Goal: Task Accomplishment & Management: Use online tool/utility

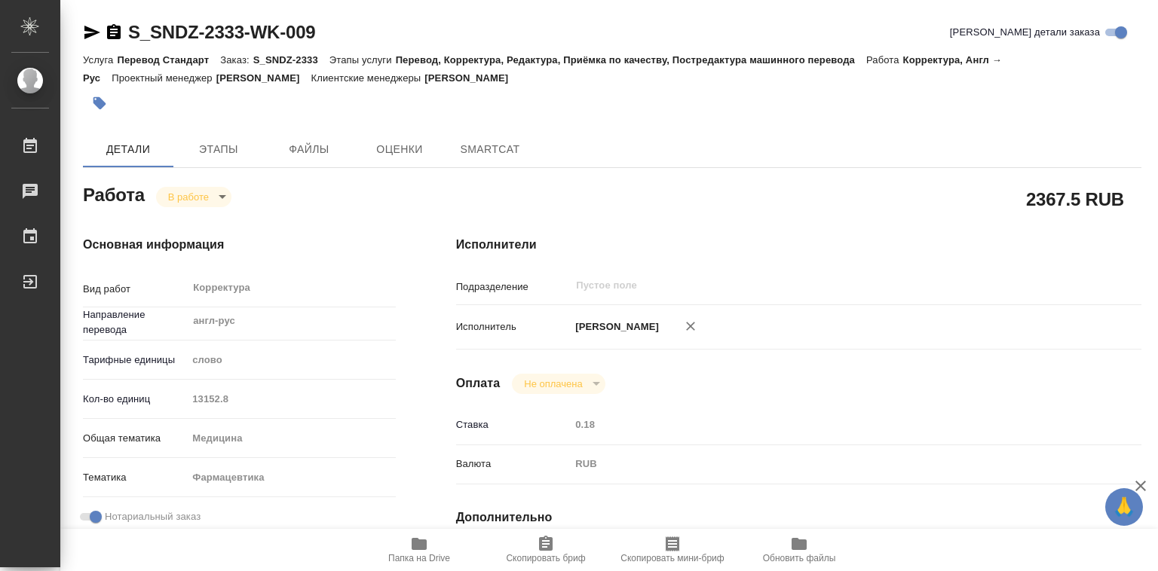
type textarea "x"
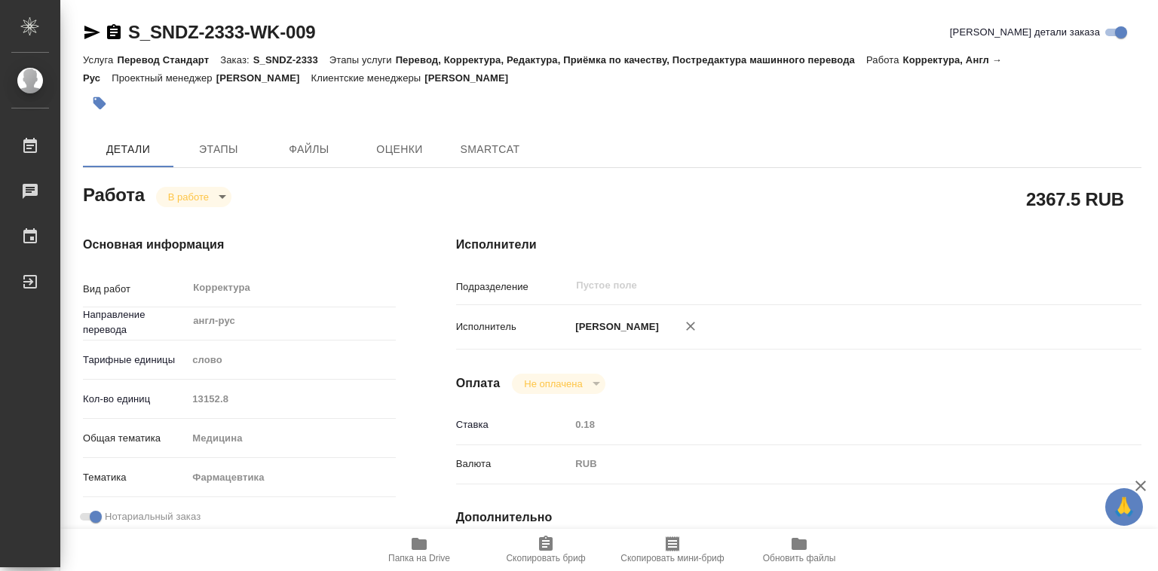
type textarea "x"
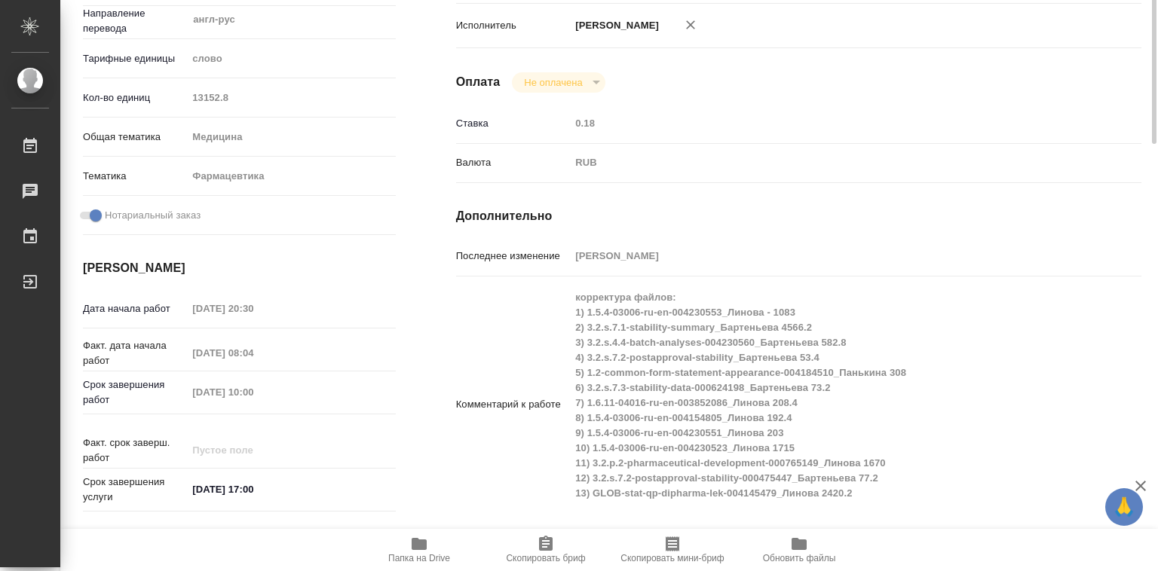
scroll to position [377, 0]
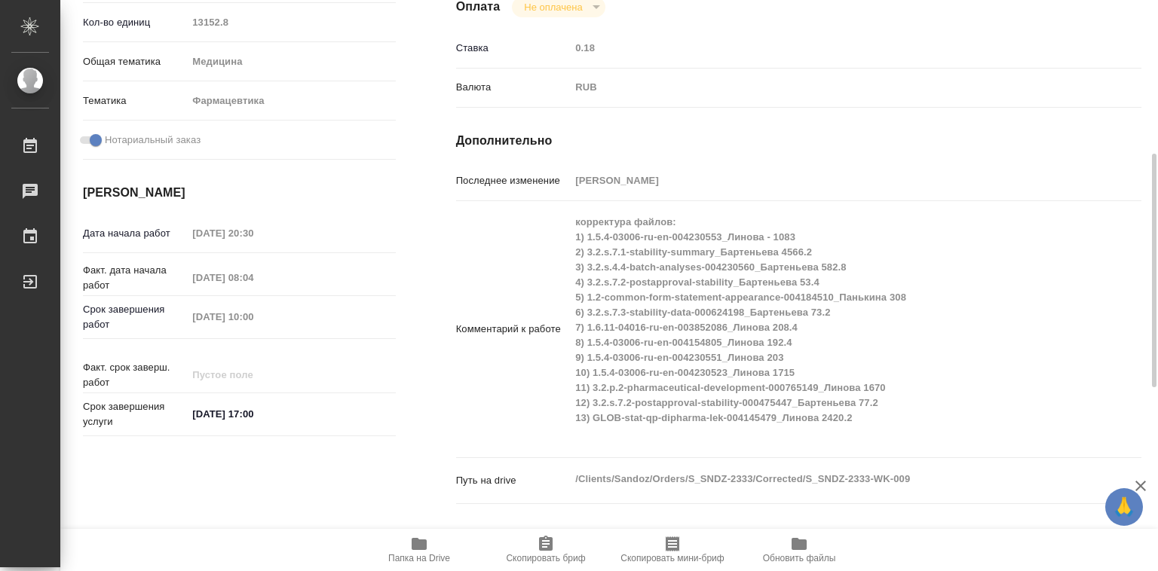
type textarea "x"
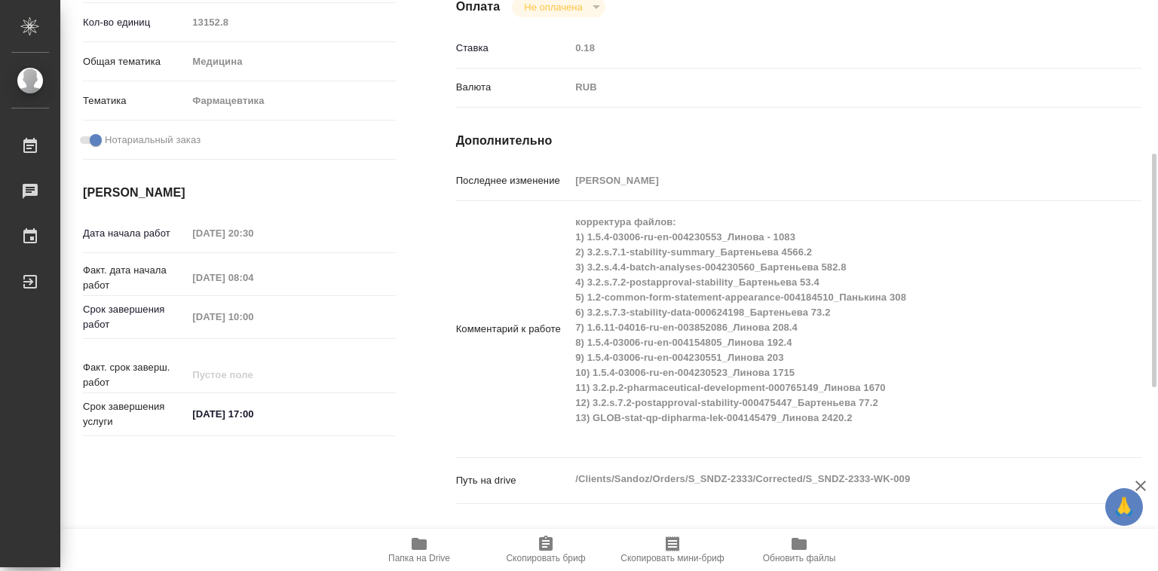
type textarea "x"
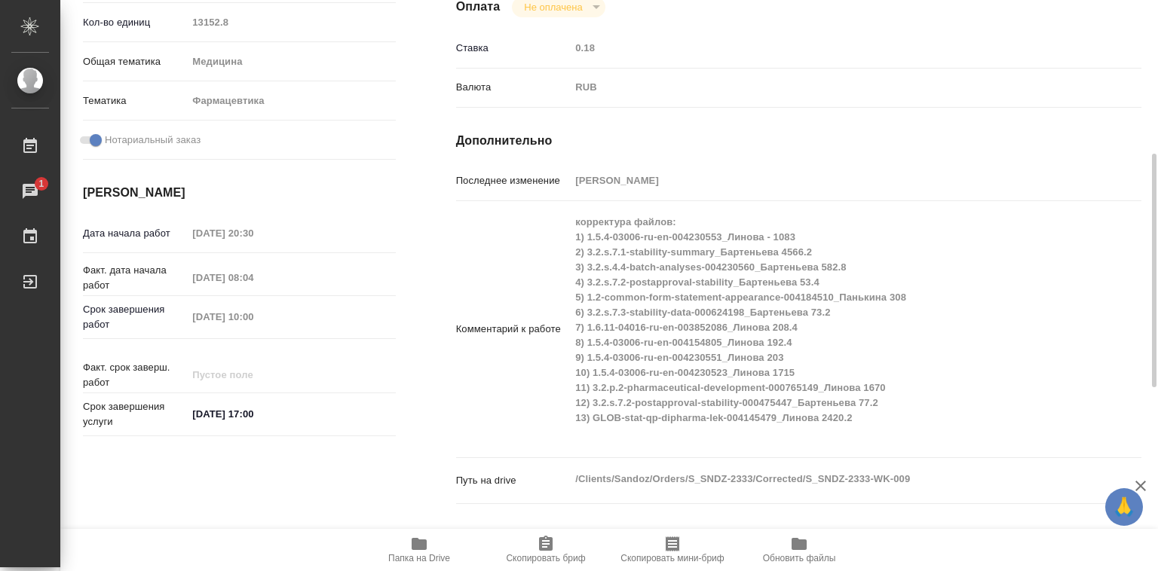
click at [423, 543] on icon "button" at bounding box center [418, 544] width 15 height 12
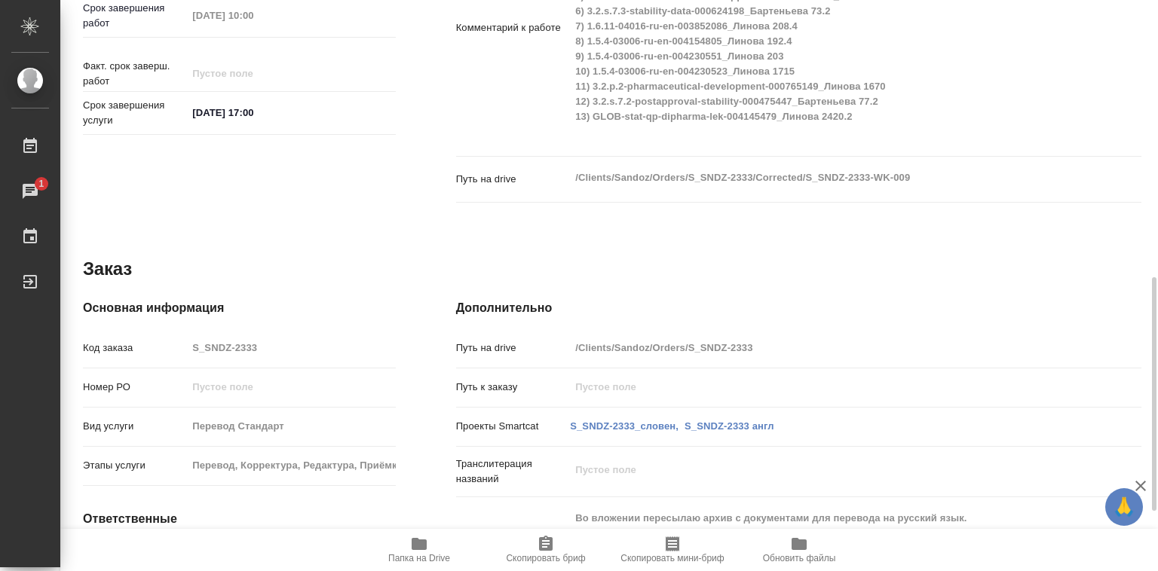
scroll to position [824, 0]
